Goal: Check status: Check status

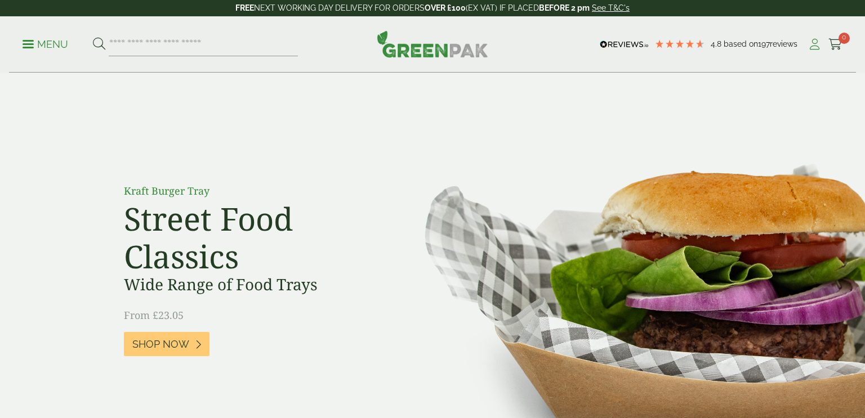
click at [814, 47] on icon at bounding box center [815, 44] width 14 height 11
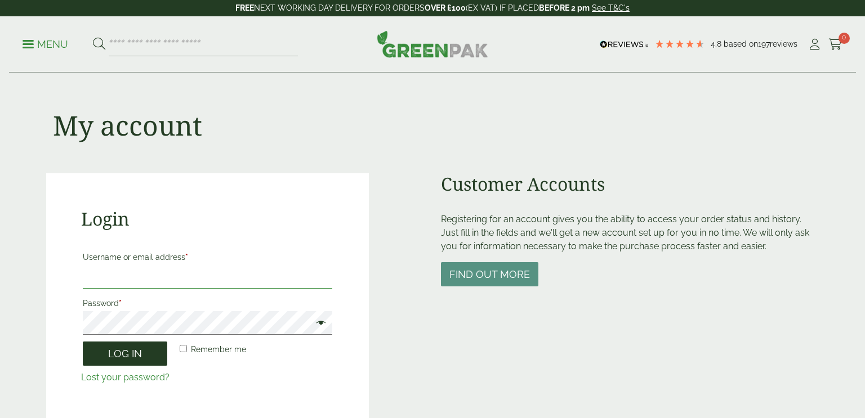
type input "**********"
click at [122, 357] on button "Log in" at bounding box center [125, 354] width 84 height 24
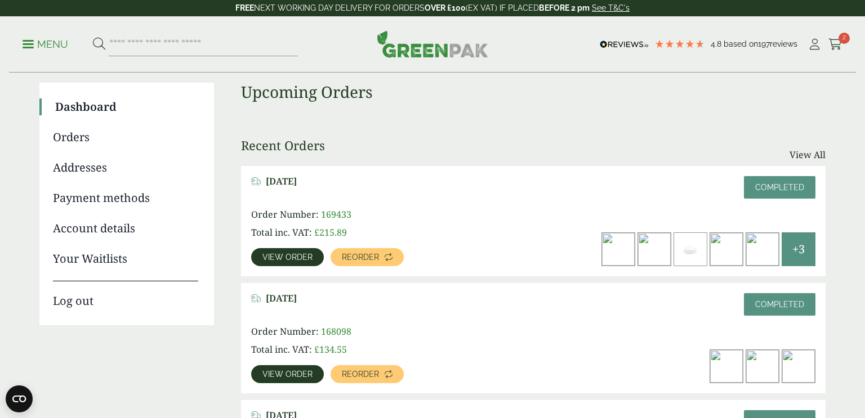
scroll to position [56, 0]
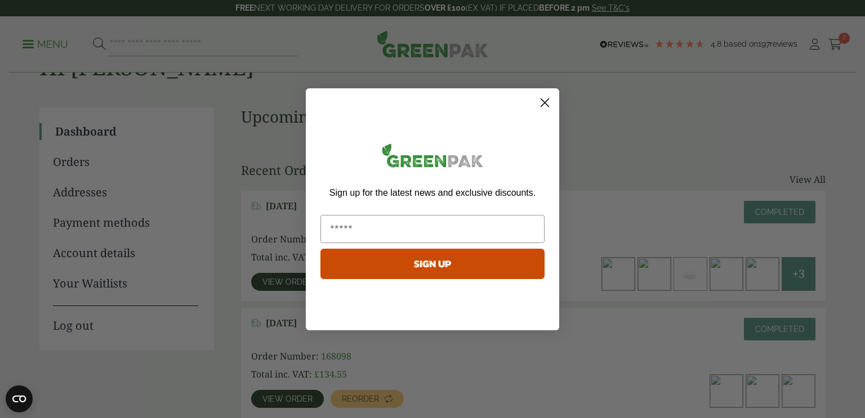
click at [546, 102] on circle "Close dialog" at bounding box center [545, 102] width 19 height 19
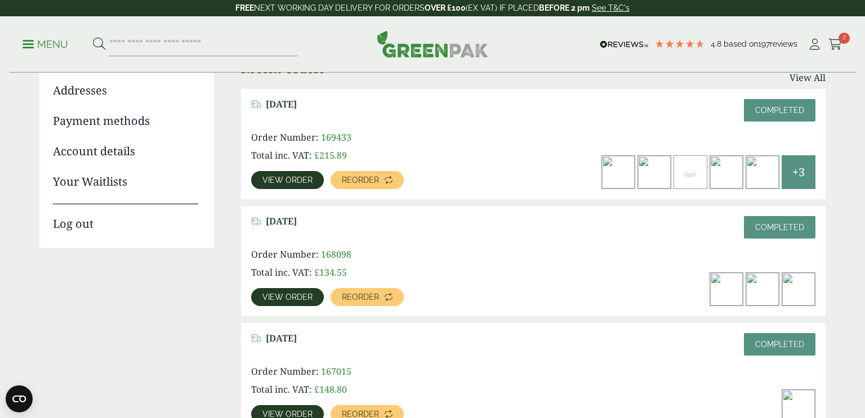
scroll to position [171, 0]
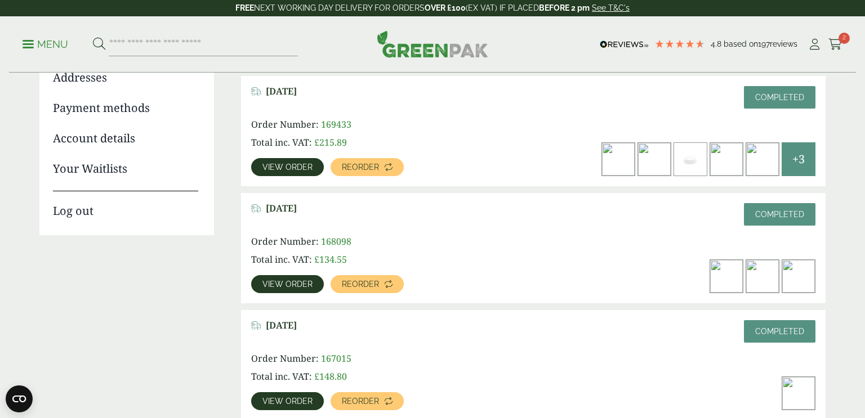
click at [277, 282] on span "View order" at bounding box center [287, 284] width 50 height 8
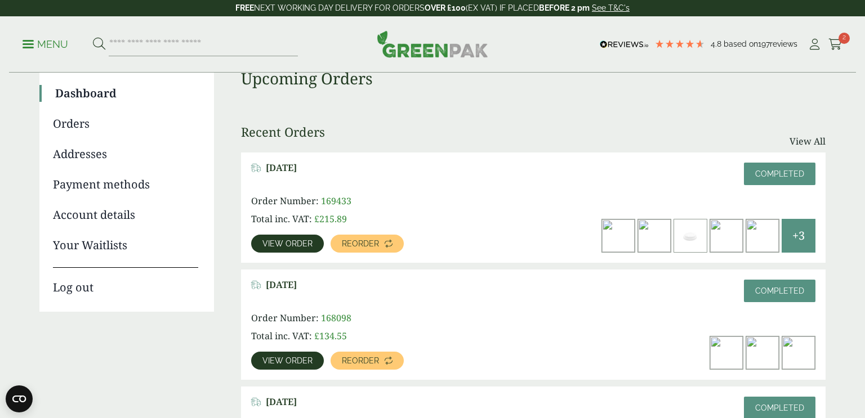
click at [287, 247] on span "View order" at bounding box center [287, 244] width 50 height 8
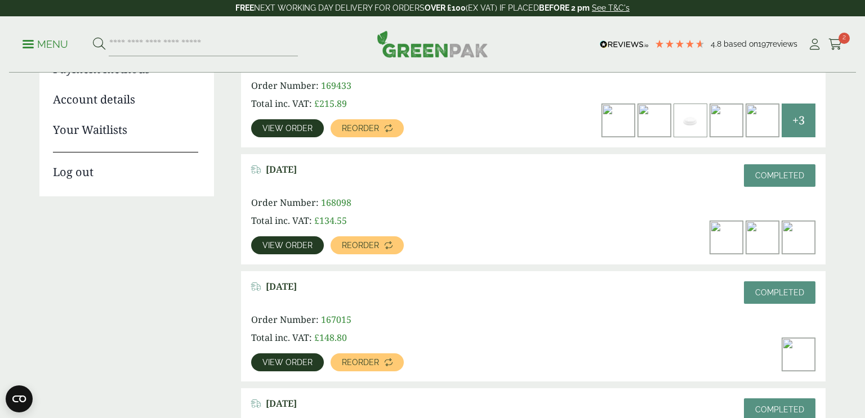
click at [293, 246] on span "View order" at bounding box center [287, 246] width 50 height 8
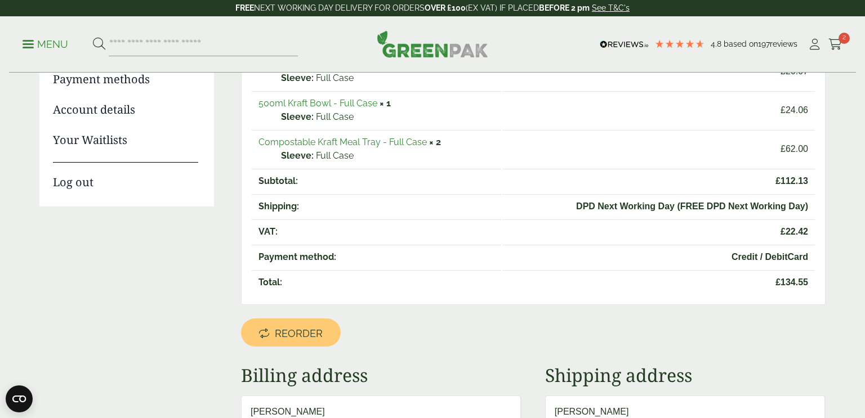
scroll to position [17, 0]
